Goal: Task Accomplishment & Management: Manage account settings

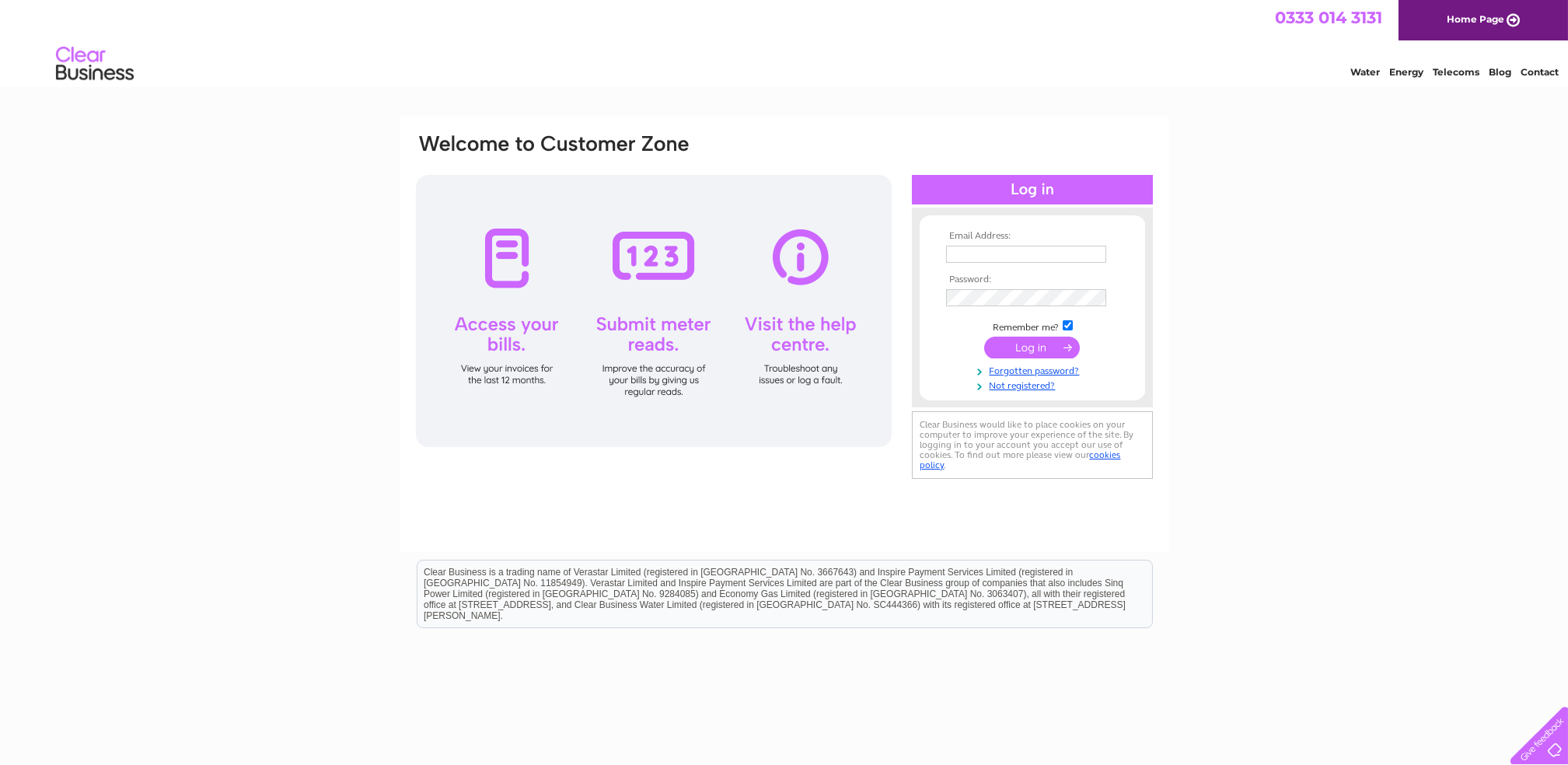
type input "[EMAIL_ADDRESS][DOMAIN_NAME]"
click at [1014, 346] on input "submit" at bounding box center [1032, 348] width 95 height 22
click at [1055, 344] on input "submit" at bounding box center [1032, 348] width 95 height 22
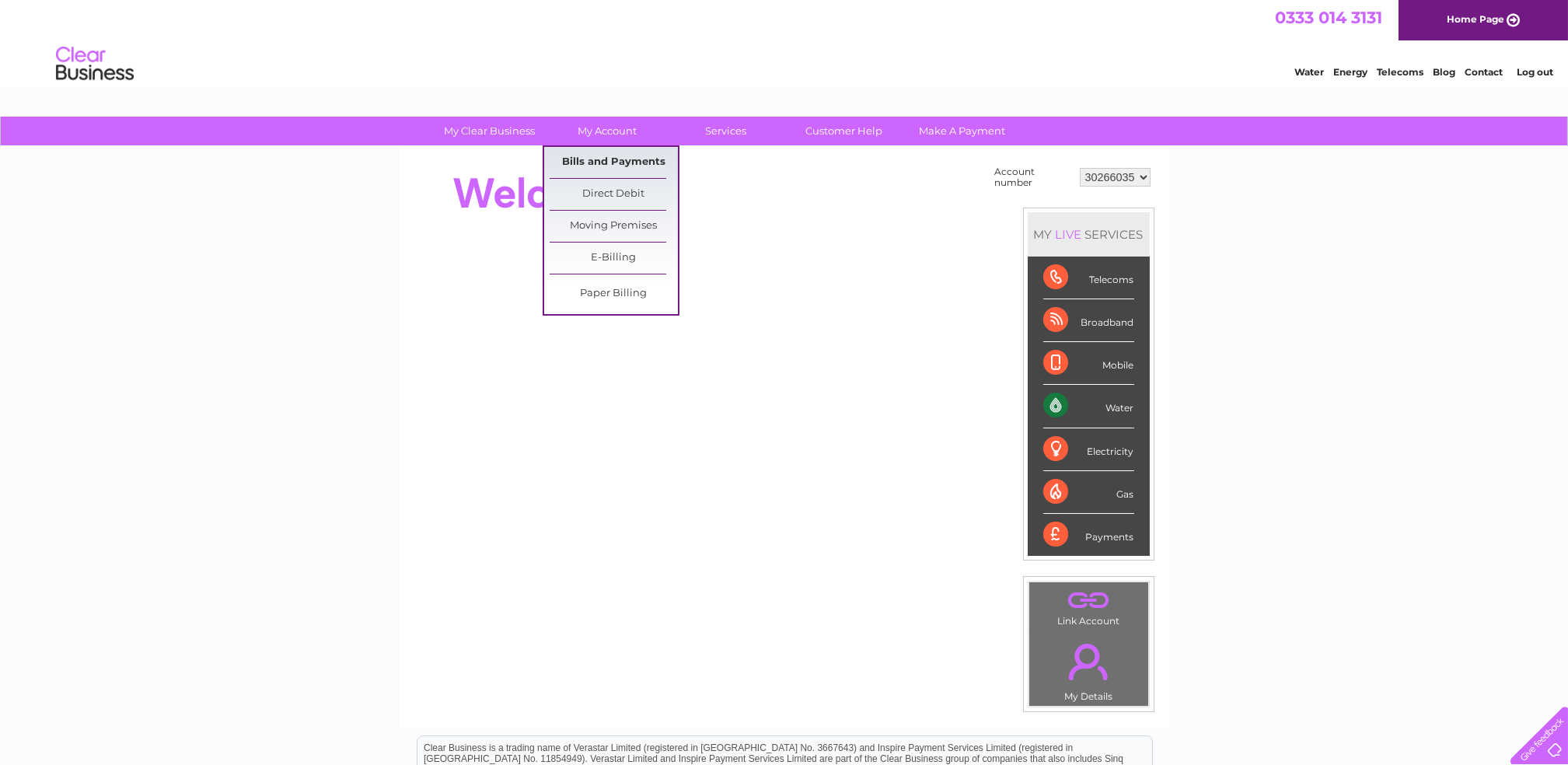
click at [612, 157] on link "Bills and Payments" at bounding box center [613, 162] width 128 height 32
click at [610, 162] on link "Bills and Payments" at bounding box center [613, 162] width 128 height 32
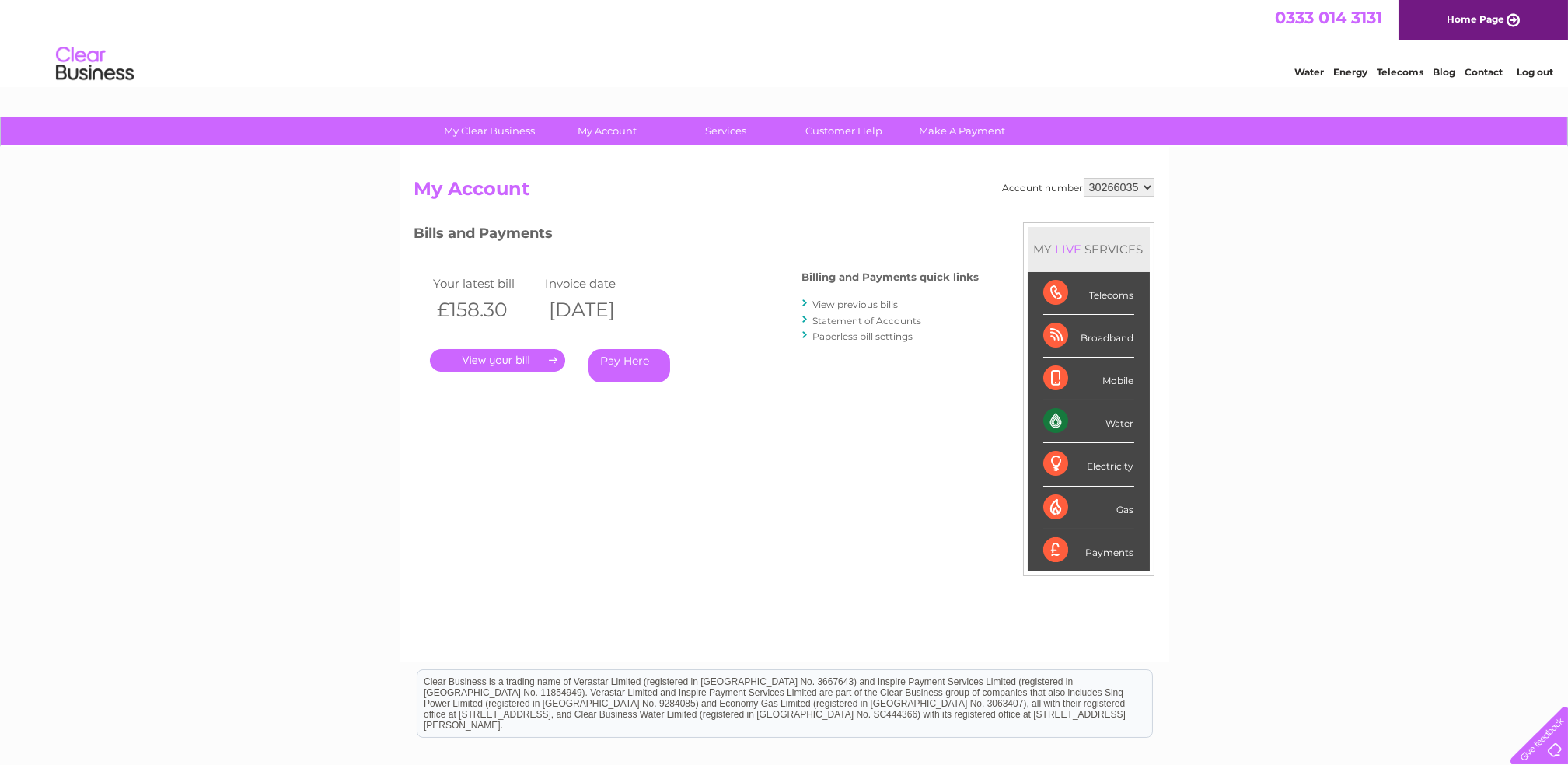
click at [479, 360] on link "." at bounding box center [497, 360] width 135 height 23
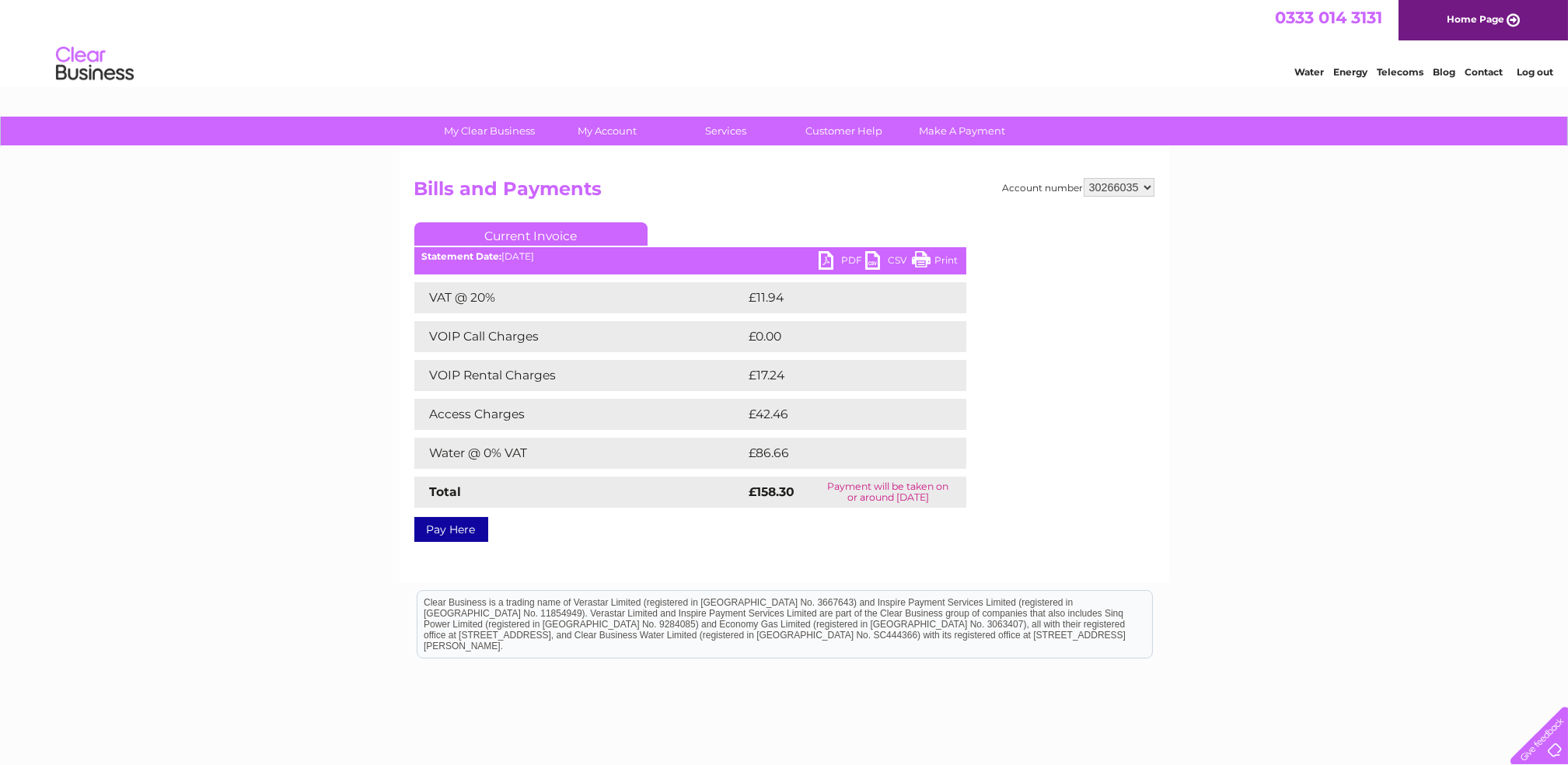
drag, startPoint x: 925, startPoint y: 257, endPoint x: 133, endPoint y: 69, distance: 814.0
click at [925, 257] on link "Print" at bounding box center [936, 262] width 47 height 23
